Goal: Task Accomplishment & Management: Use online tool/utility

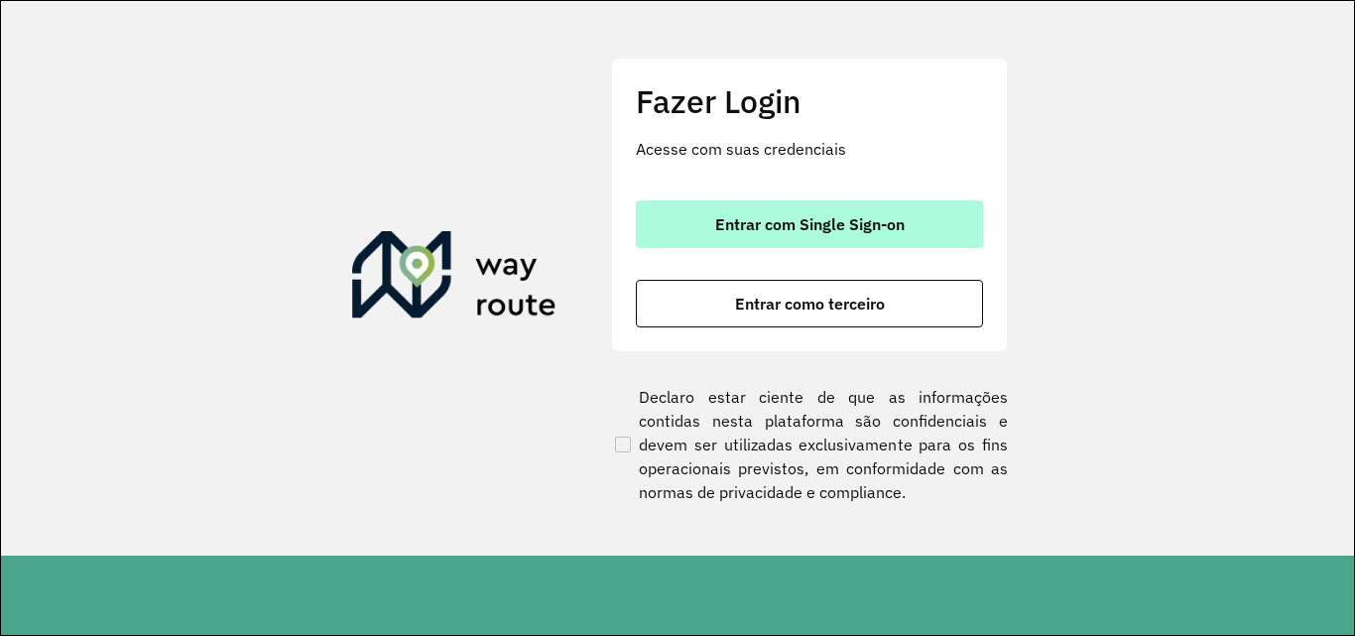
click at [819, 232] on span "Entrar com Single Sign-on" at bounding box center [810, 224] width 190 height 16
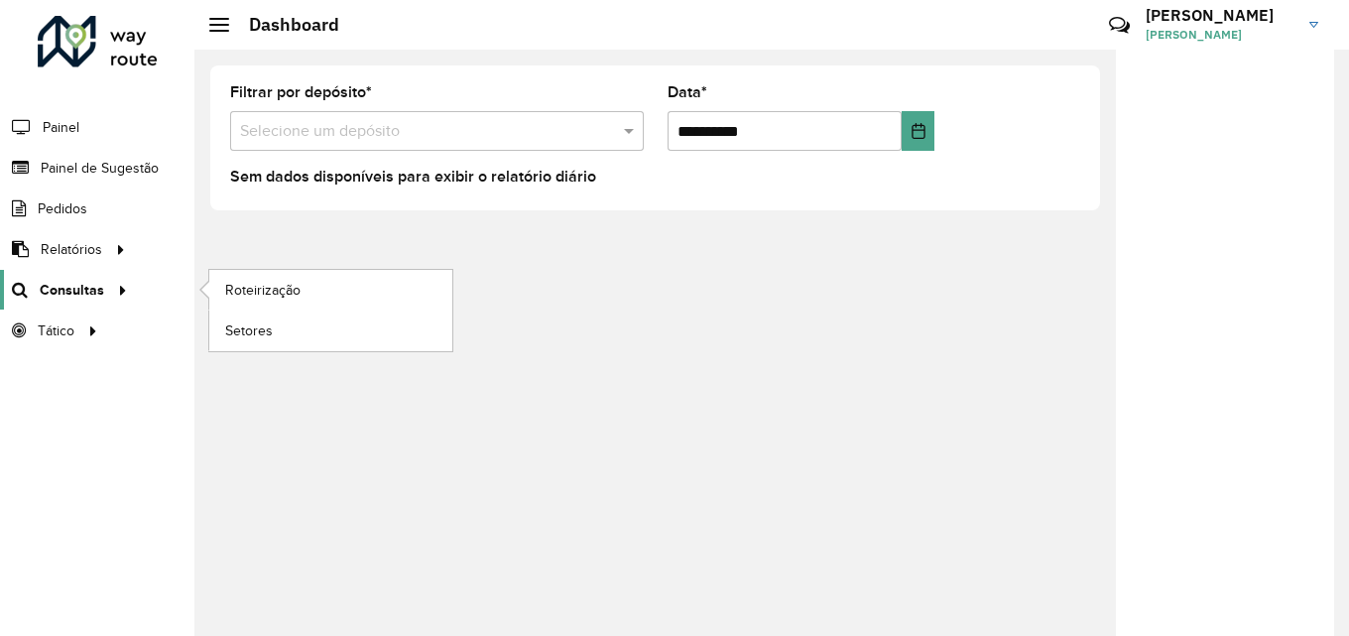
click at [43, 286] on span "Consultas" at bounding box center [72, 290] width 64 height 21
click at [275, 288] on span "Roteirização" at bounding box center [265, 290] width 80 height 21
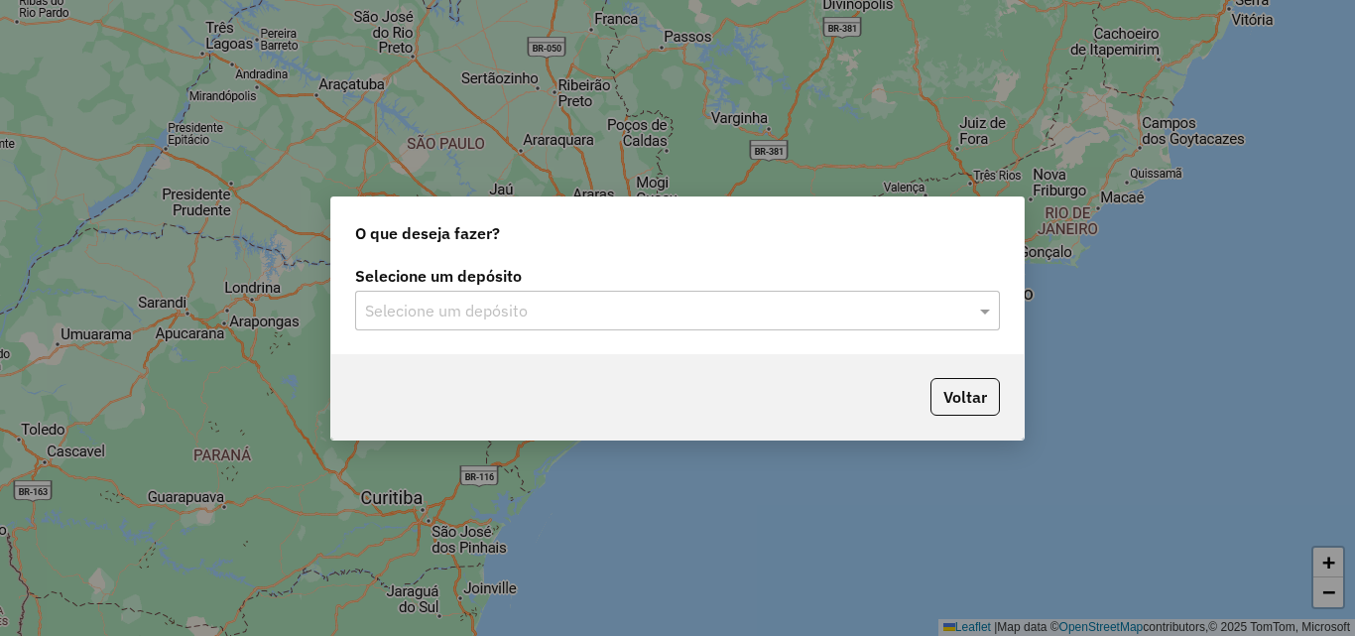
click at [586, 314] on input "text" at bounding box center [657, 312] width 585 height 24
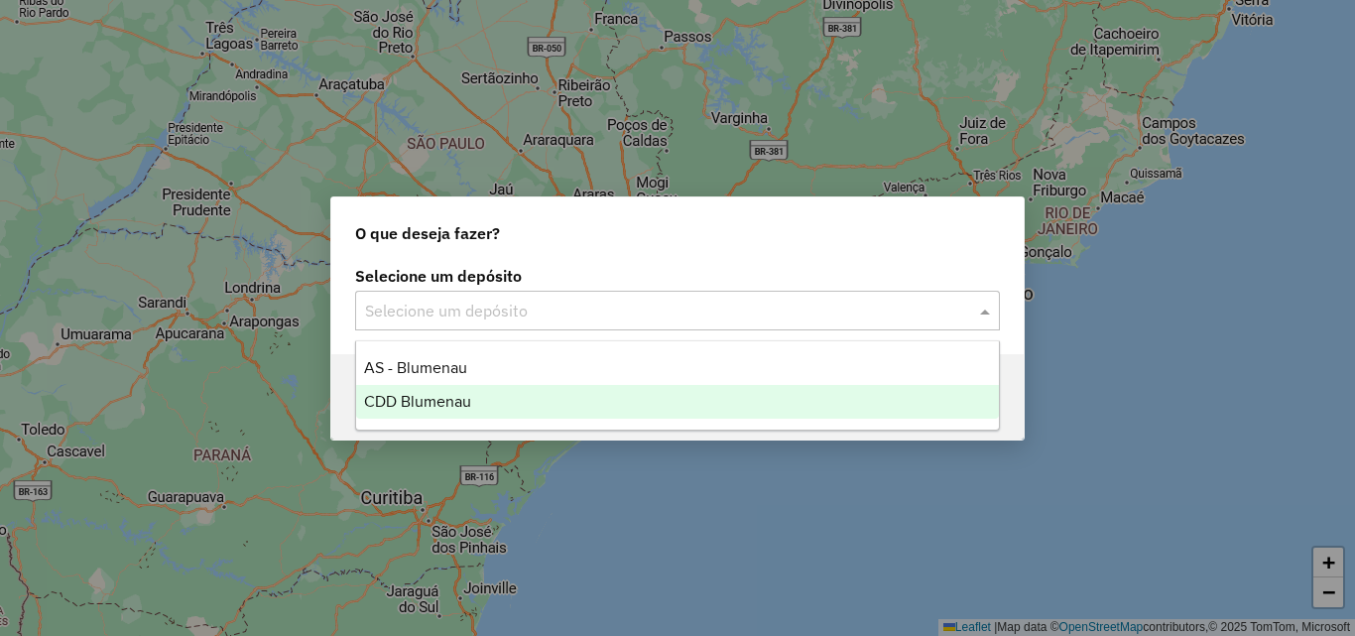
click at [429, 398] on span "CDD Blumenau" at bounding box center [417, 401] width 107 height 17
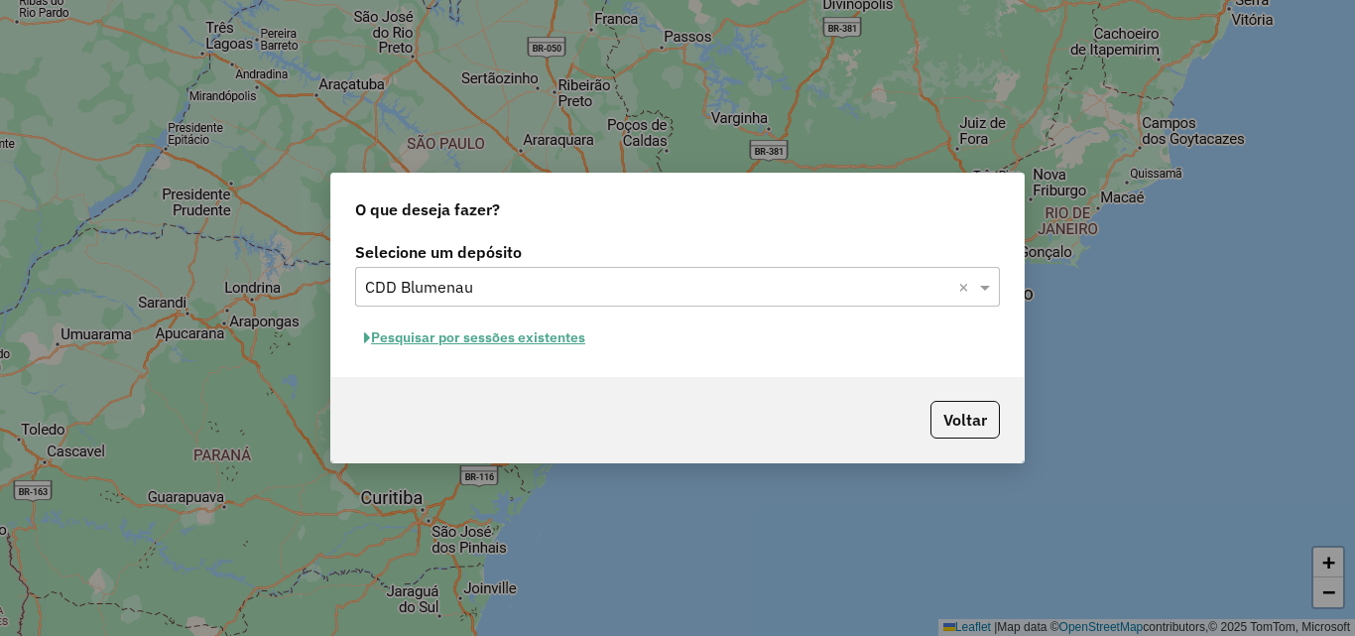
click at [689, 337] on div "Pesquisar por sessões existentes" at bounding box center [677, 337] width 645 height 31
click at [551, 348] on button "Pesquisar por sessões existentes" at bounding box center [474, 337] width 239 height 31
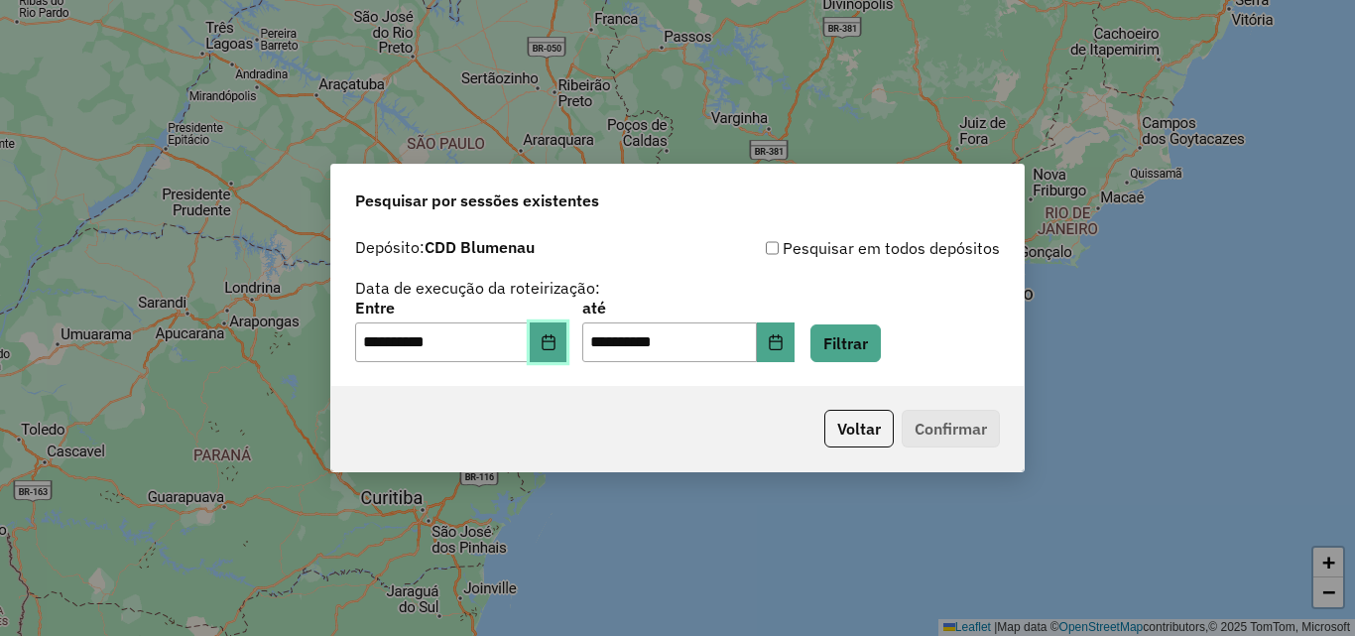
click at [555, 343] on icon "Choose Date" at bounding box center [548, 342] width 13 height 16
click at [800, 290] on div "**********" at bounding box center [677, 299] width 645 height 126
click at [881, 336] on button "Filtrar" at bounding box center [846, 343] width 70 height 38
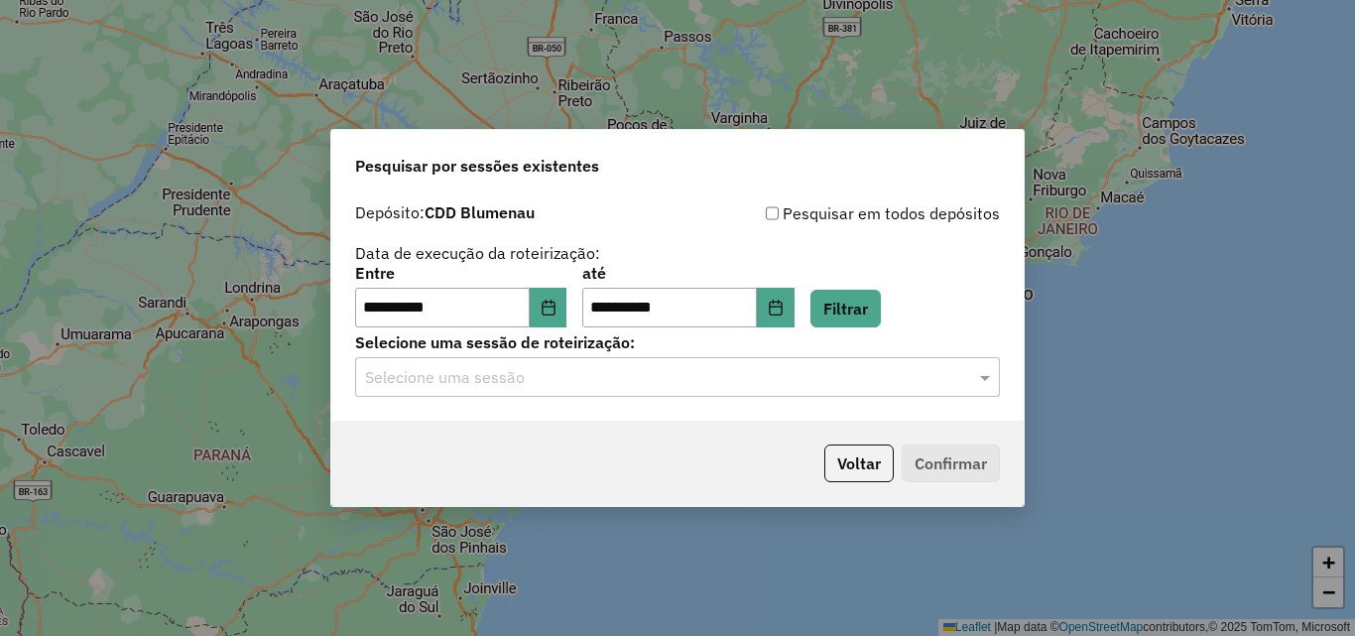
click at [585, 367] on input "text" at bounding box center [657, 378] width 585 height 24
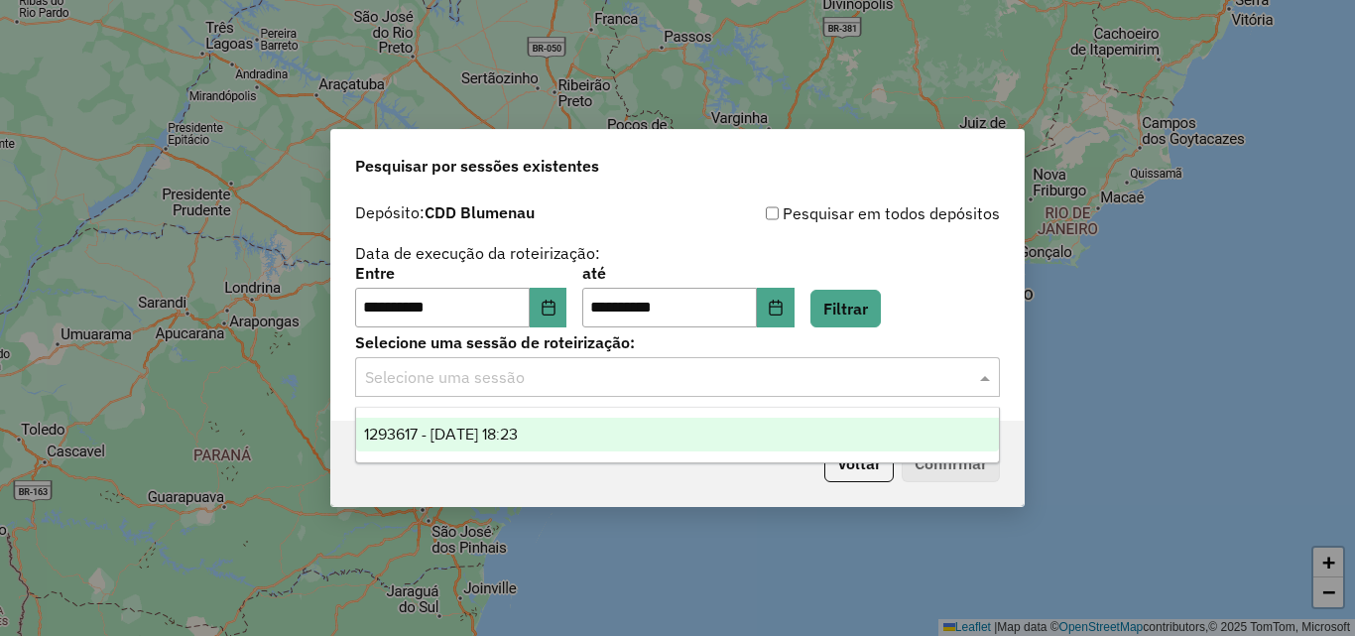
click at [492, 434] on span "1293617 - 13/10/2025 18:23" at bounding box center [441, 434] width 154 height 17
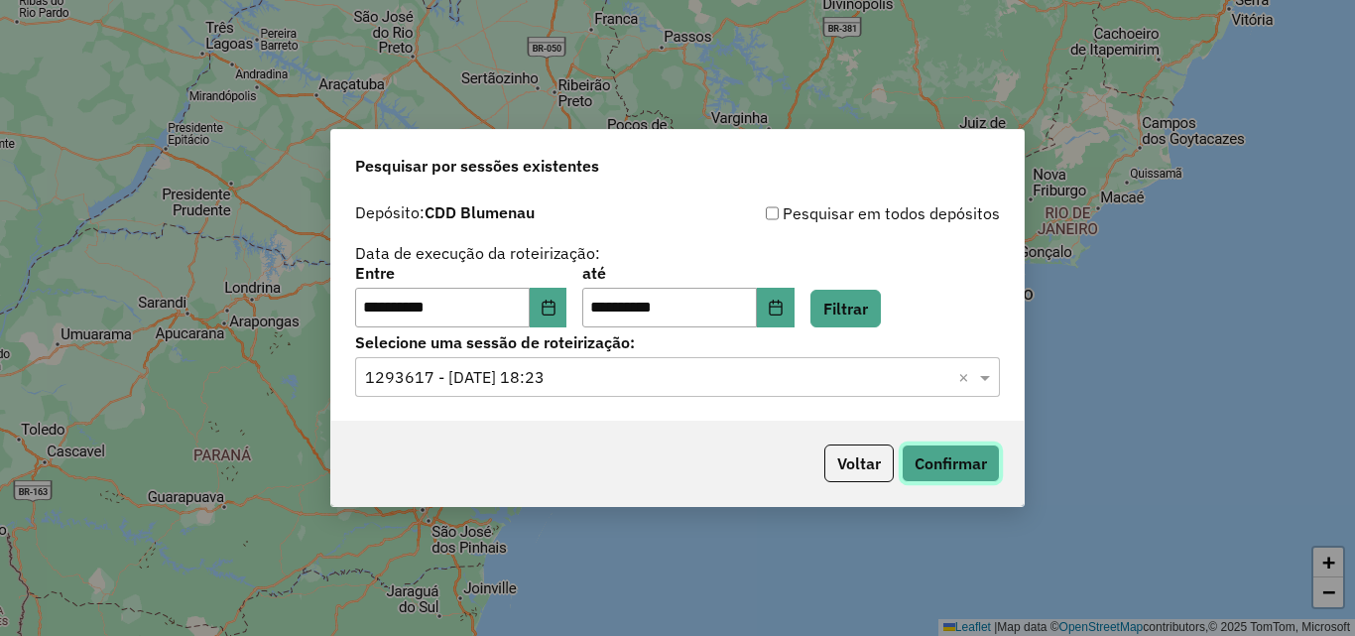
click at [922, 459] on button "Confirmar" at bounding box center [951, 464] width 98 height 38
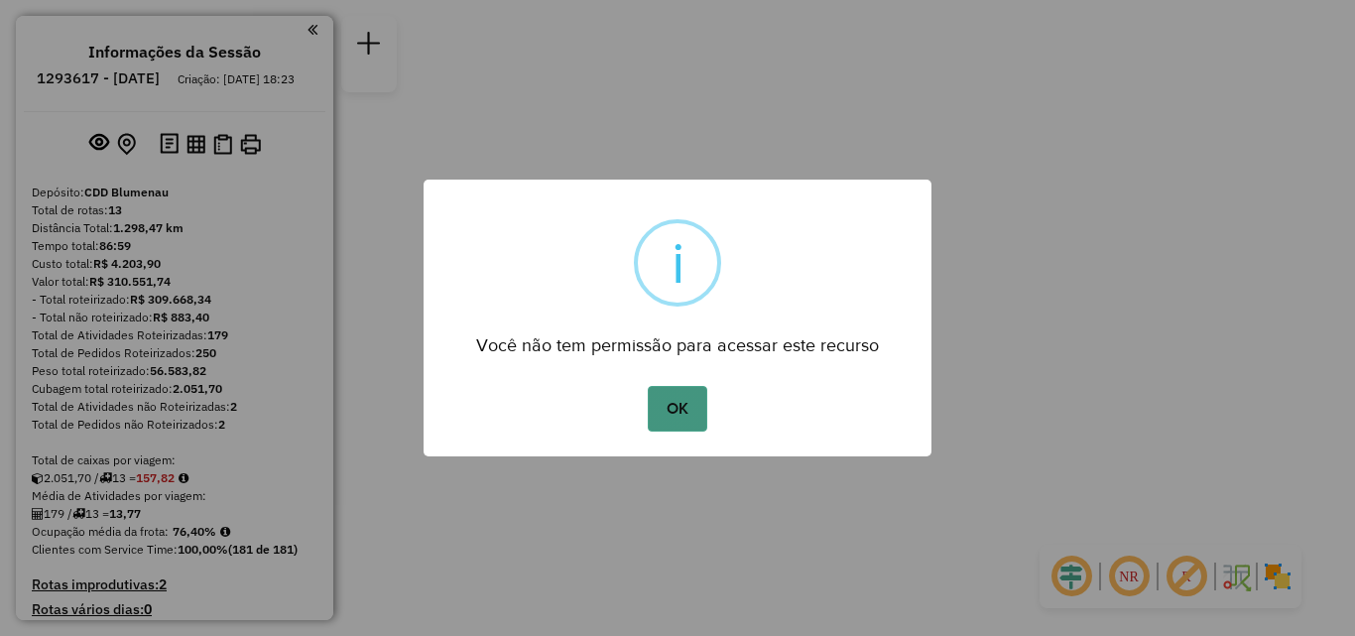
click at [675, 416] on button "OK" at bounding box center [677, 409] width 59 height 46
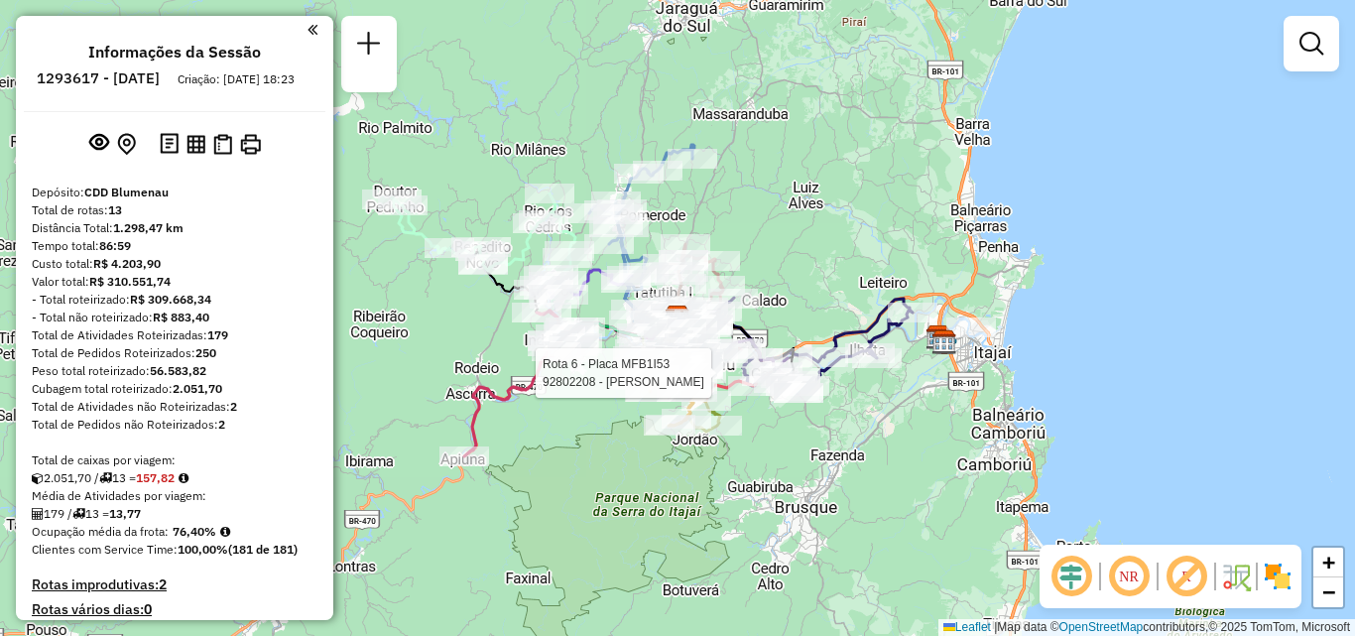
select select "**********"
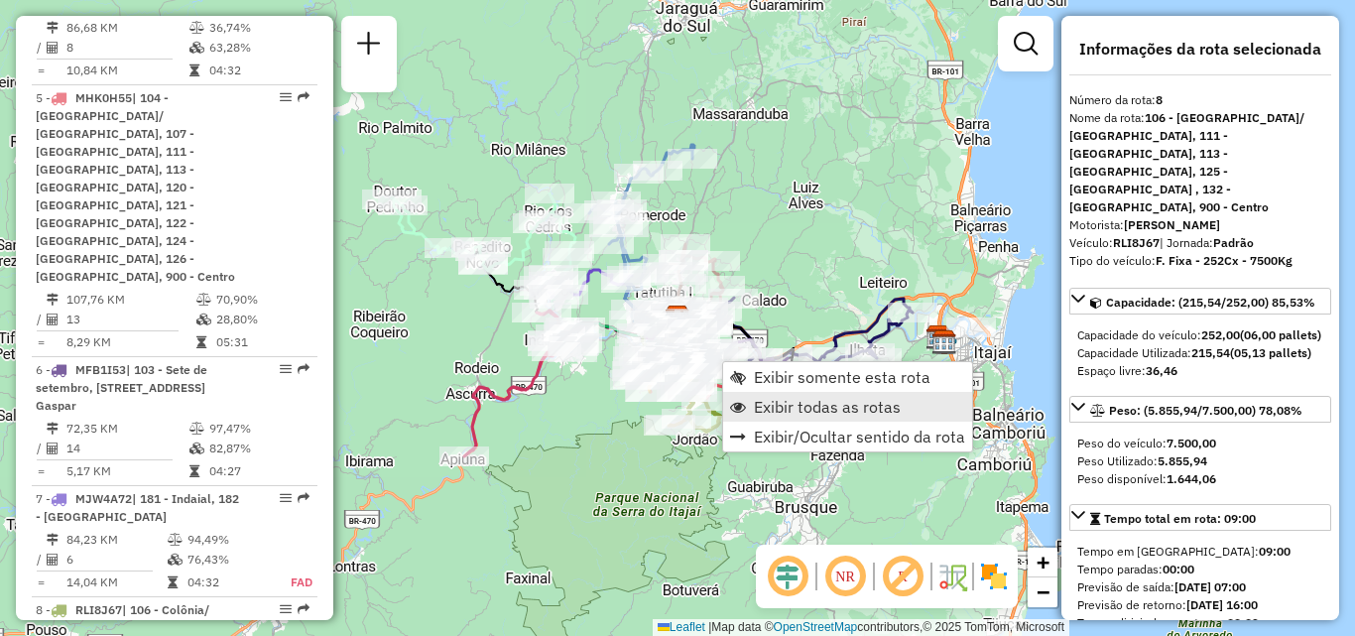
scroll to position [1967, 0]
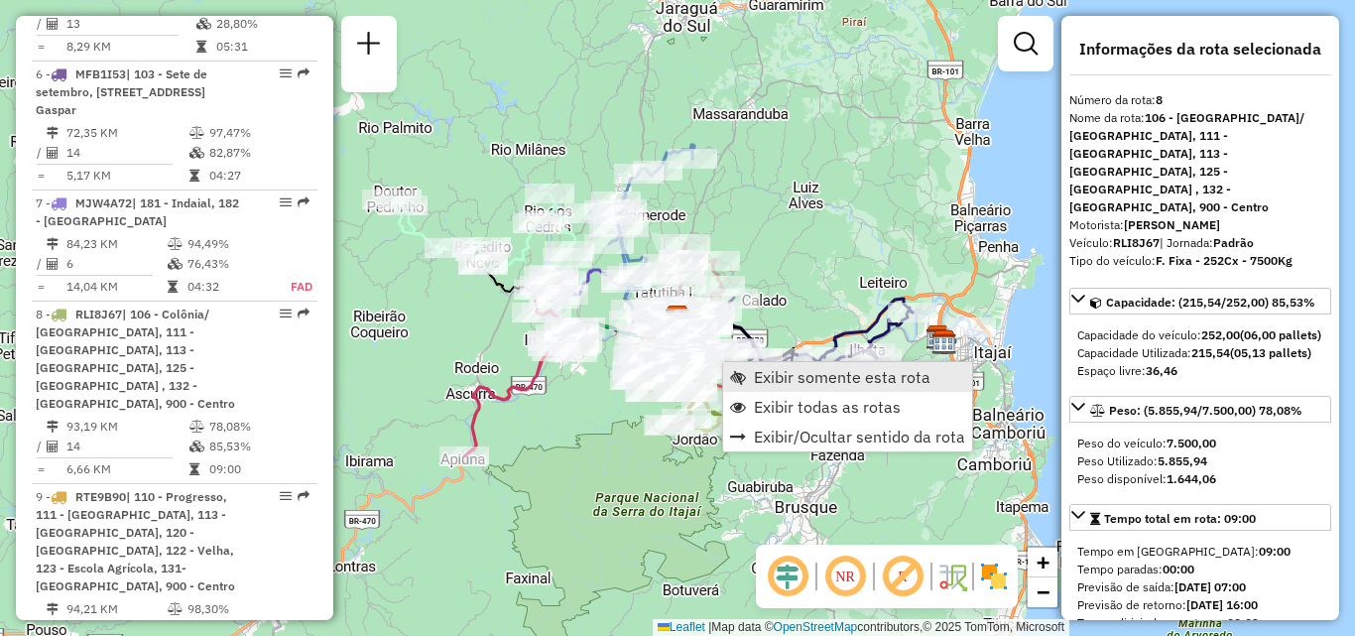
click at [813, 385] on span "Exibir somente esta rota" at bounding box center [842, 377] width 177 height 16
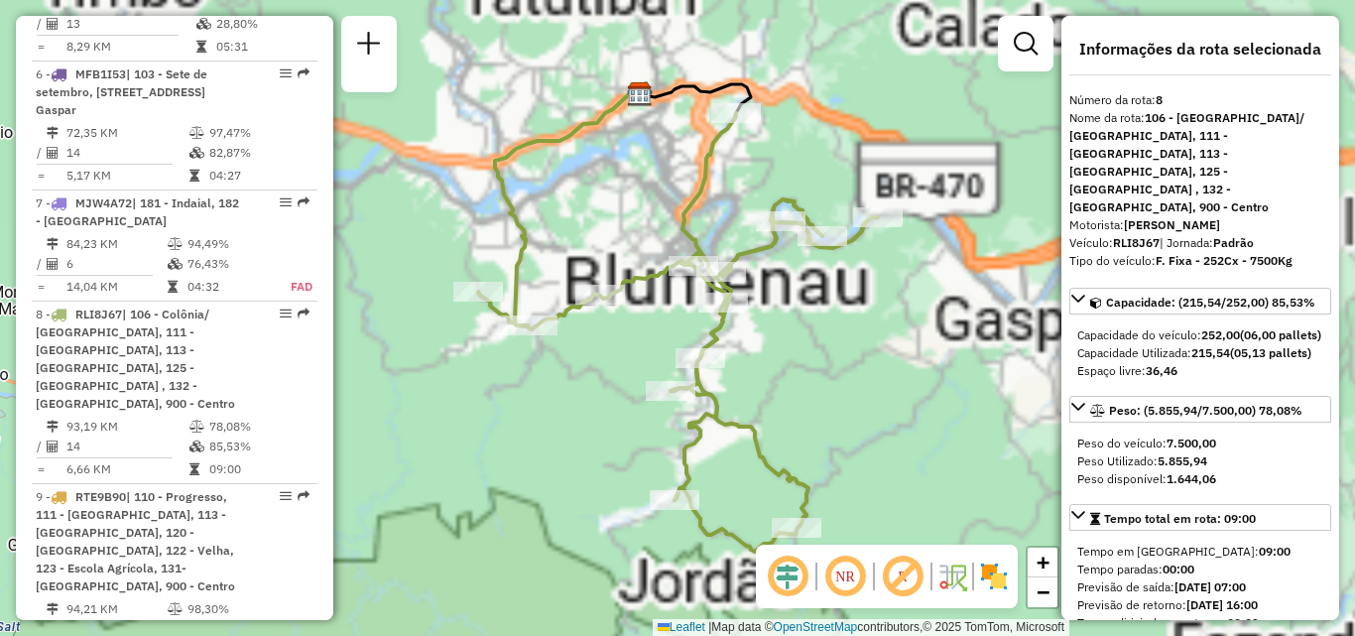
drag, startPoint x: 721, startPoint y: 387, endPoint x: 522, endPoint y: 382, distance: 199.5
click at [524, 382] on div "Janela de atendimento Grade de atendimento Capacidade Transportadoras Veículos …" at bounding box center [677, 318] width 1355 height 636
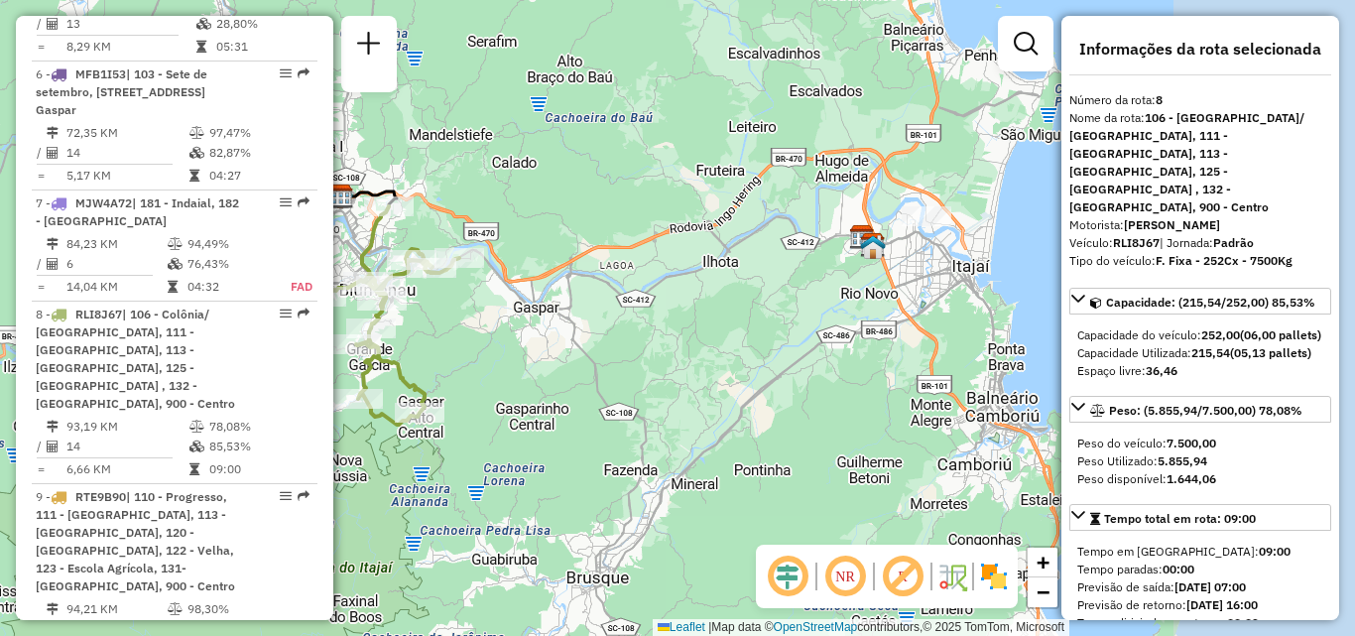
drag, startPoint x: 715, startPoint y: 321, endPoint x: 574, endPoint y: 321, distance: 141.9
click at [575, 321] on div "Janela de atendimento Grade de atendimento Capacidade Transportadoras Veículos …" at bounding box center [677, 318] width 1355 height 636
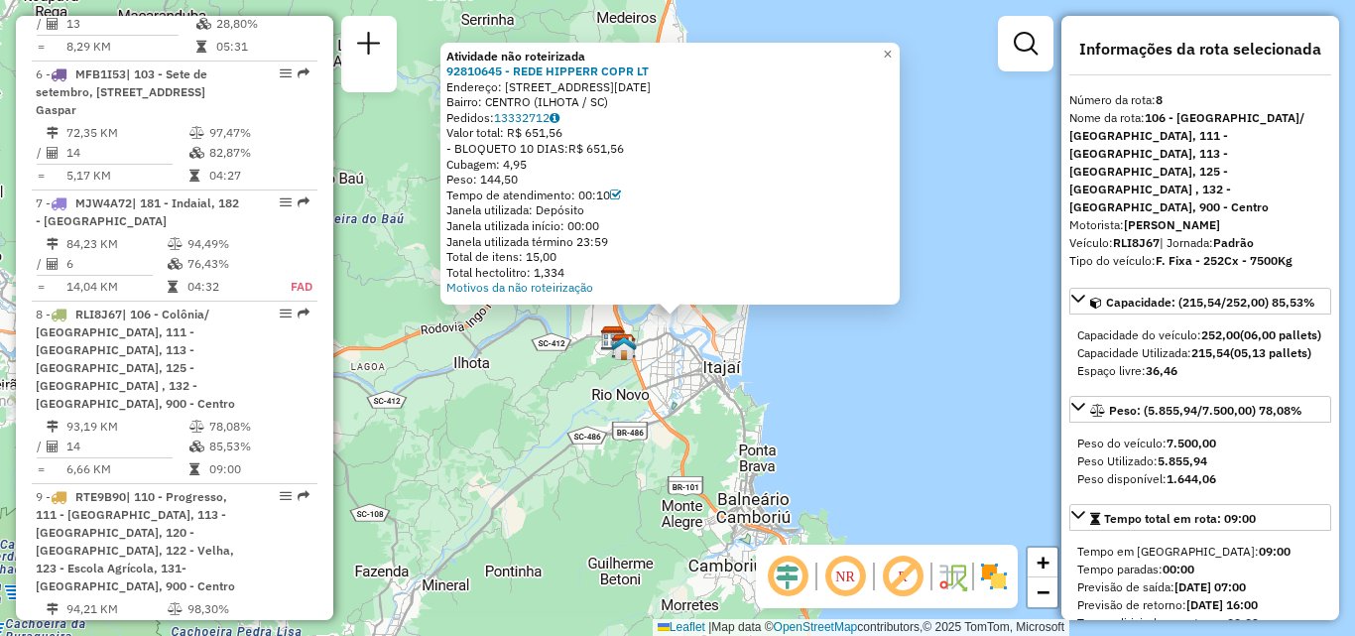
click at [715, 354] on div "Atividade não roteirizada 92810645 - REDE HIPPERR COPR LT Endereço: [STREET_ADD…" at bounding box center [677, 318] width 1355 height 636
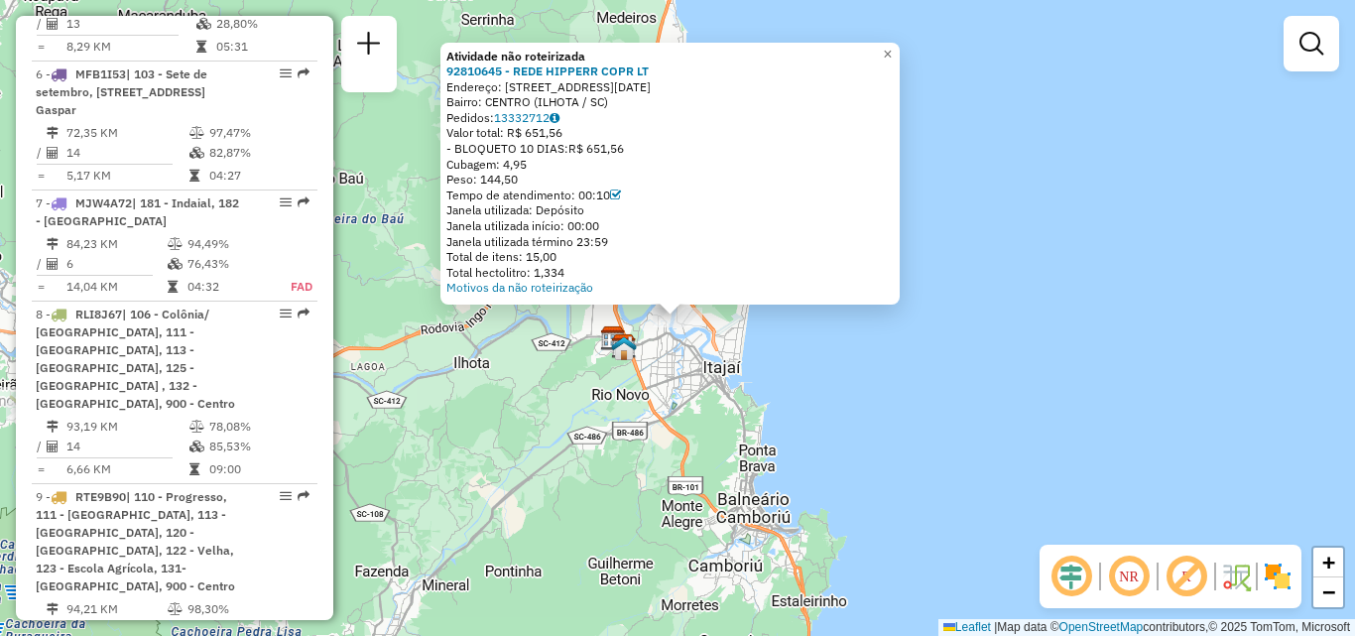
click at [647, 351] on div "Atividade não roteirizada 92810645 - REDE HIPPERR COPR LT Endereço: [STREET_ADD…" at bounding box center [677, 318] width 1355 height 636
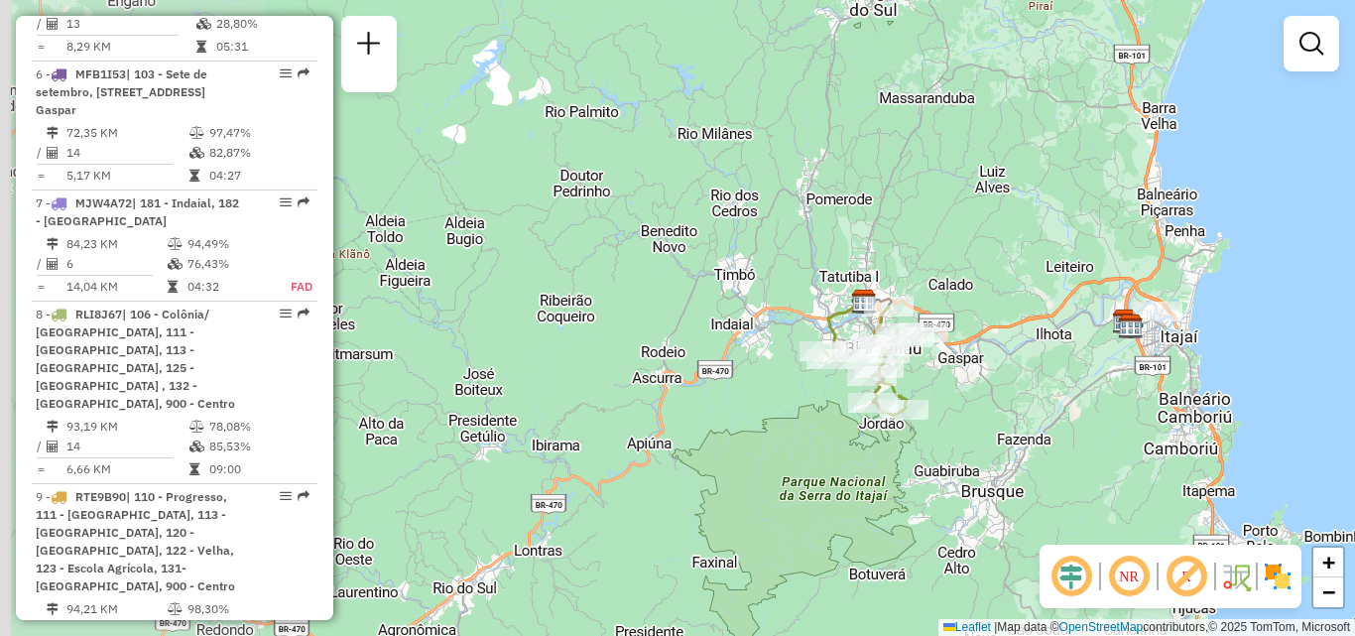
drag, startPoint x: 691, startPoint y: 355, endPoint x: 1025, endPoint y: 349, distance: 334.4
click at [1025, 349] on div "Janela de atendimento Grade de atendimento Capacidade Transportadoras Veículos …" at bounding box center [677, 318] width 1355 height 636
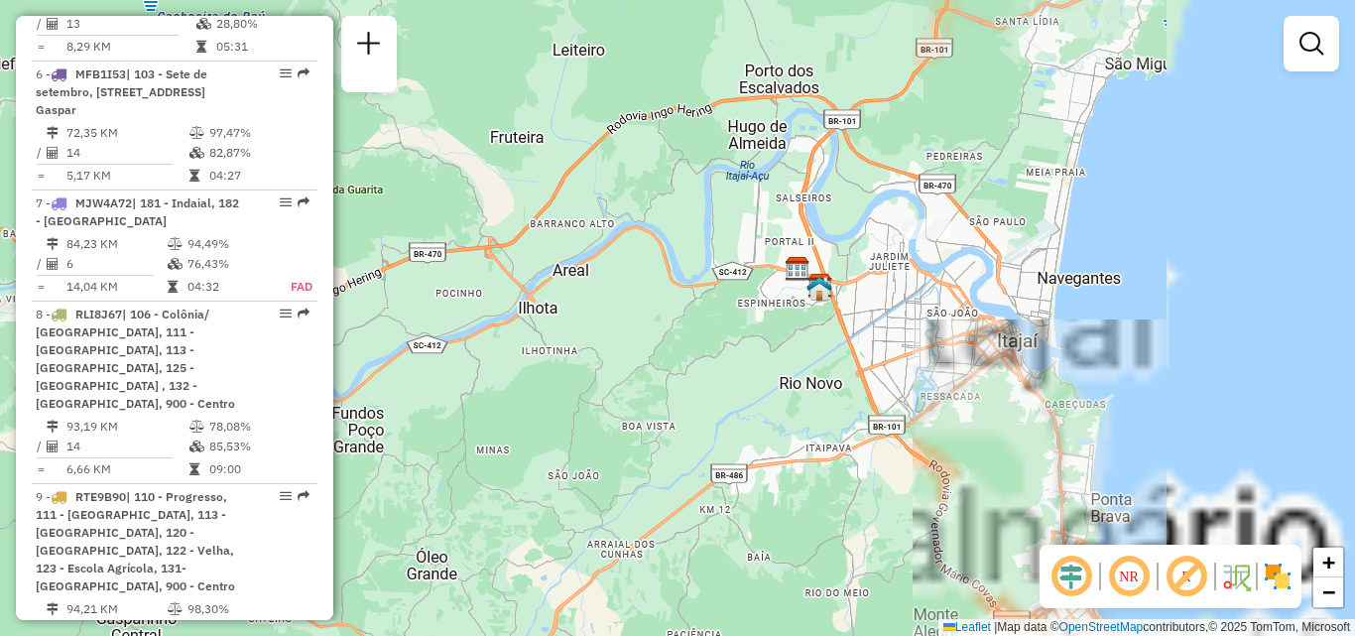
drag, startPoint x: 862, startPoint y: 346, endPoint x: 586, endPoint y: 339, distance: 275.9
click at [588, 339] on div "Janela de atendimento Grade de atendimento Capacidade Transportadoras Veículos …" at bounding box center [677, 318] width 1355 height 636
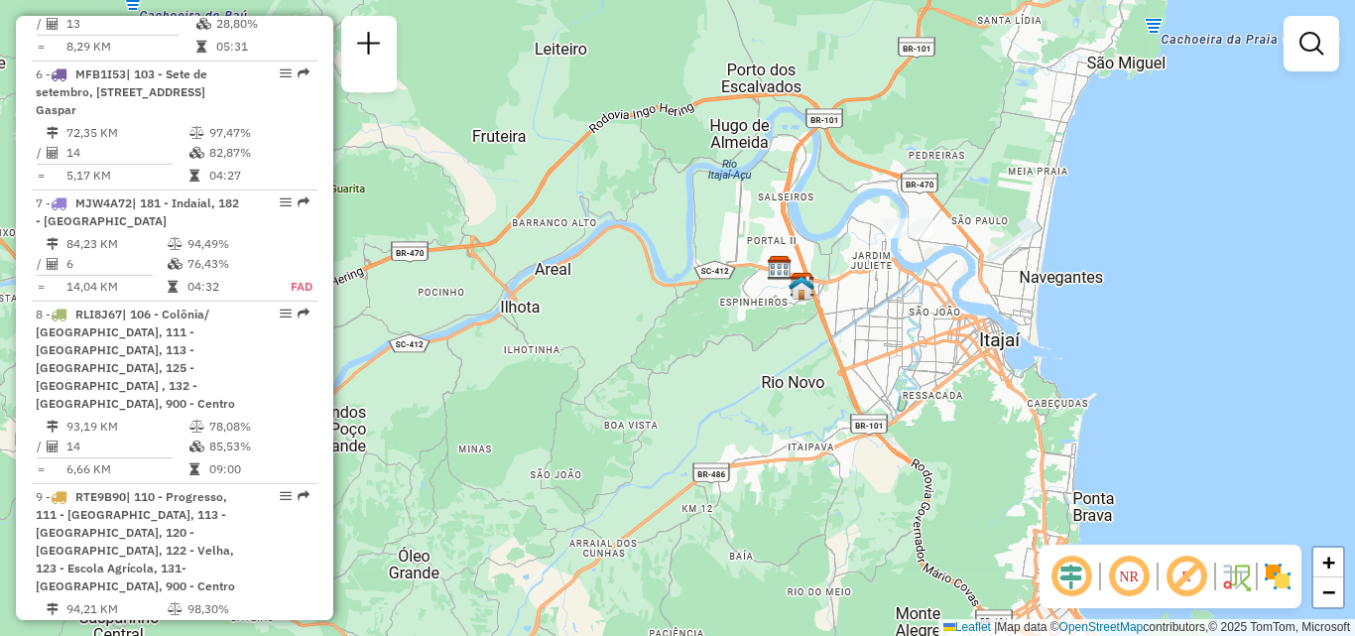
drag, startPoint x: 722, startPoint y: 341, endPoint x: 705, endPoint y: 347, distance: 17.9
click at [705, 347] on div "Janela de atendimento Grade de atendimento Capacidade Transportadoras Veículos …" at bounding box center [677, 318] width 1355 height 636
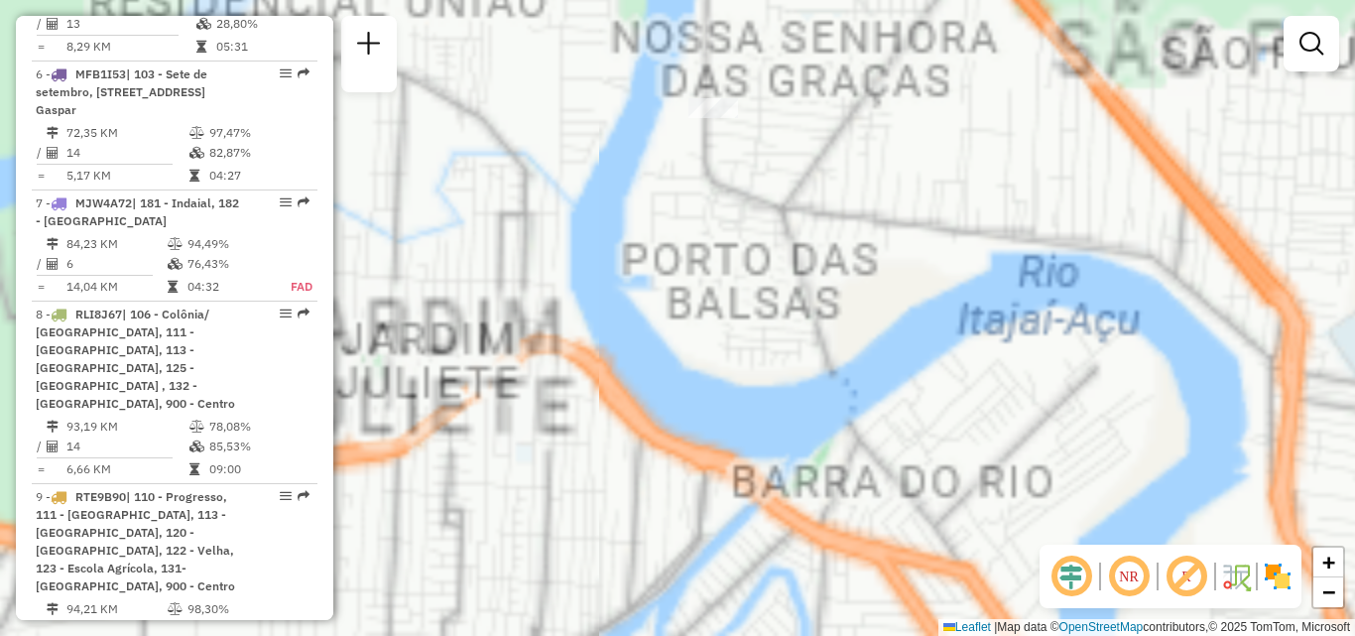
click at [803, 351] on div "Janela de atendimento Grade de atendimento Capacidade Transportadoras Veículos …" at bounding box center [677, 318] width 1355 height 636
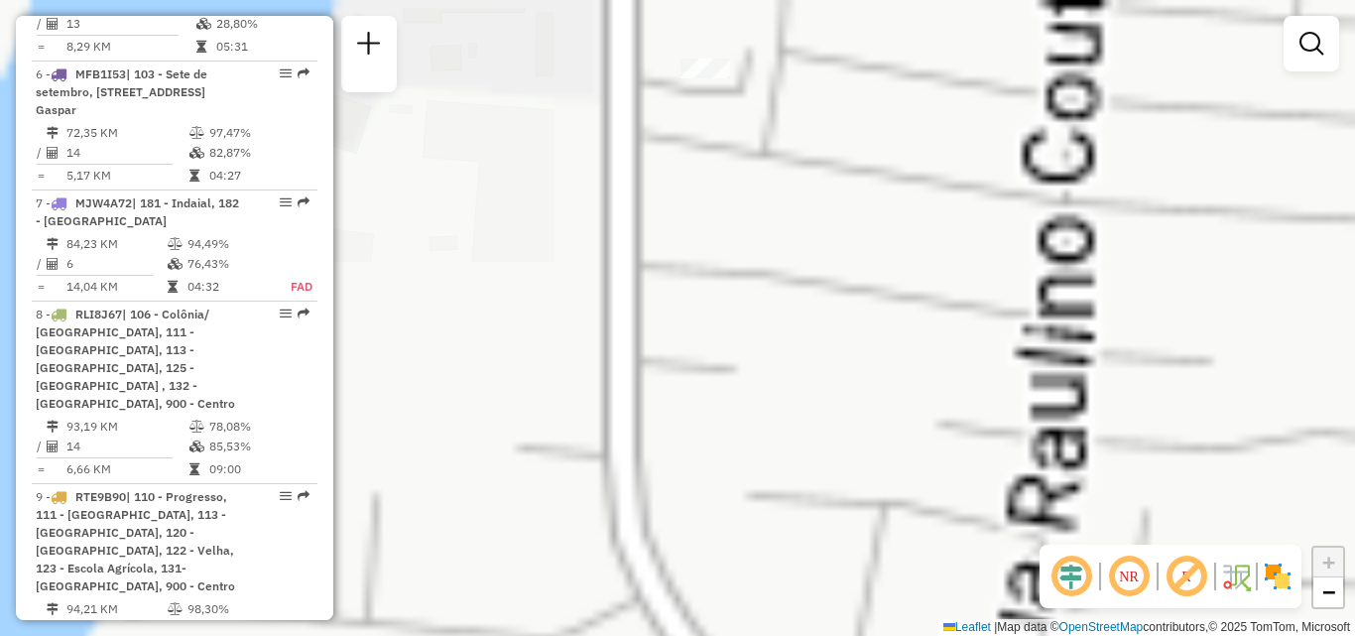
click at [735, 311] on div "Janela de atendimento Grade de atendimento Capacidade Transportadoras Veículos …" at bounding box center [677, 318] width 1355 height 636
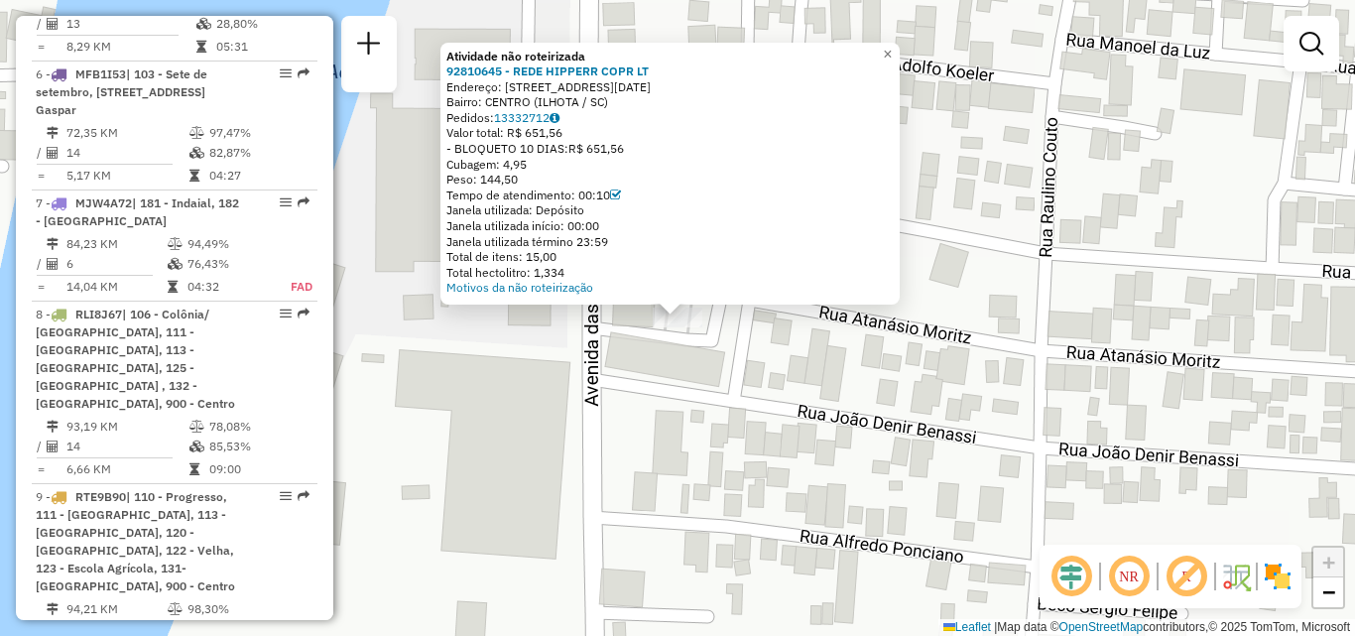
click at [732, 371] on div "Atividade não roteirizada 92810645 - REDE HIPPERR COPR LT Endereço: [STREET_ADD…" at bounding box center [677, 318] width 1355 height 636
